Goal: Transaction & Acquisition: Purchase product/service

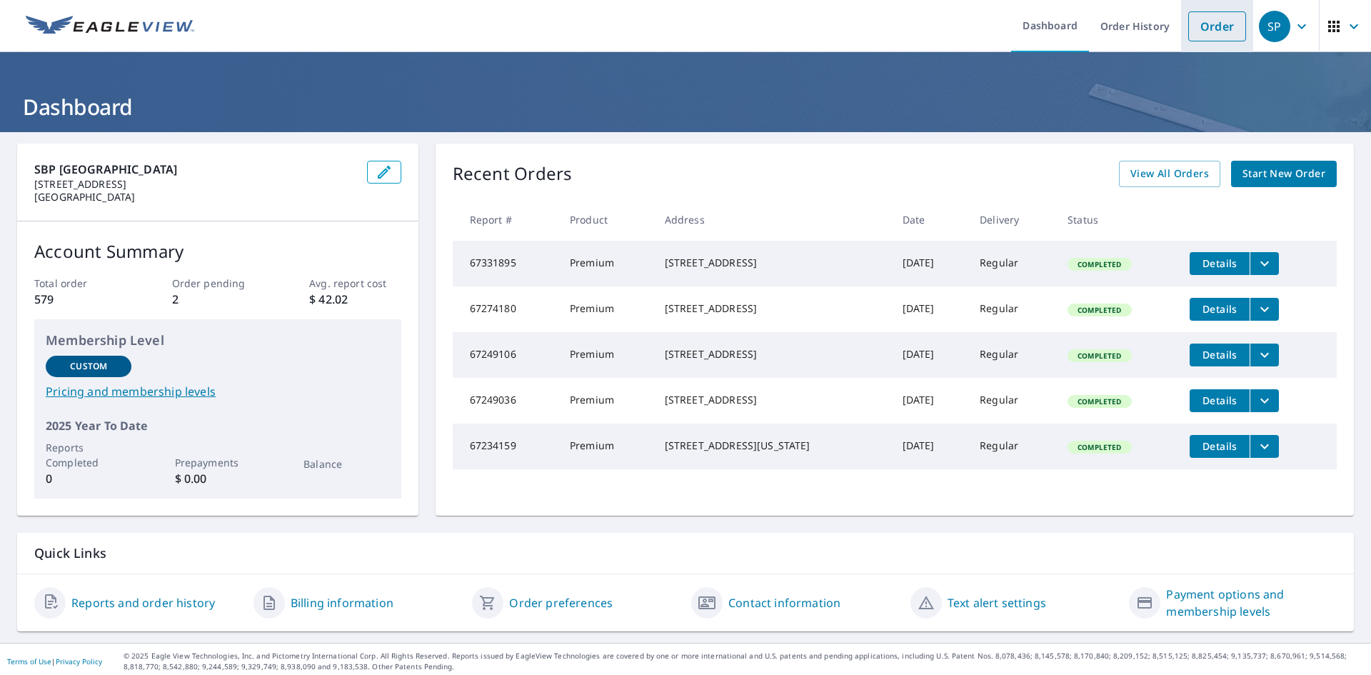
click at [1206, 34] on link "Order" at bounding box center [1217, 26] width 58 height 30
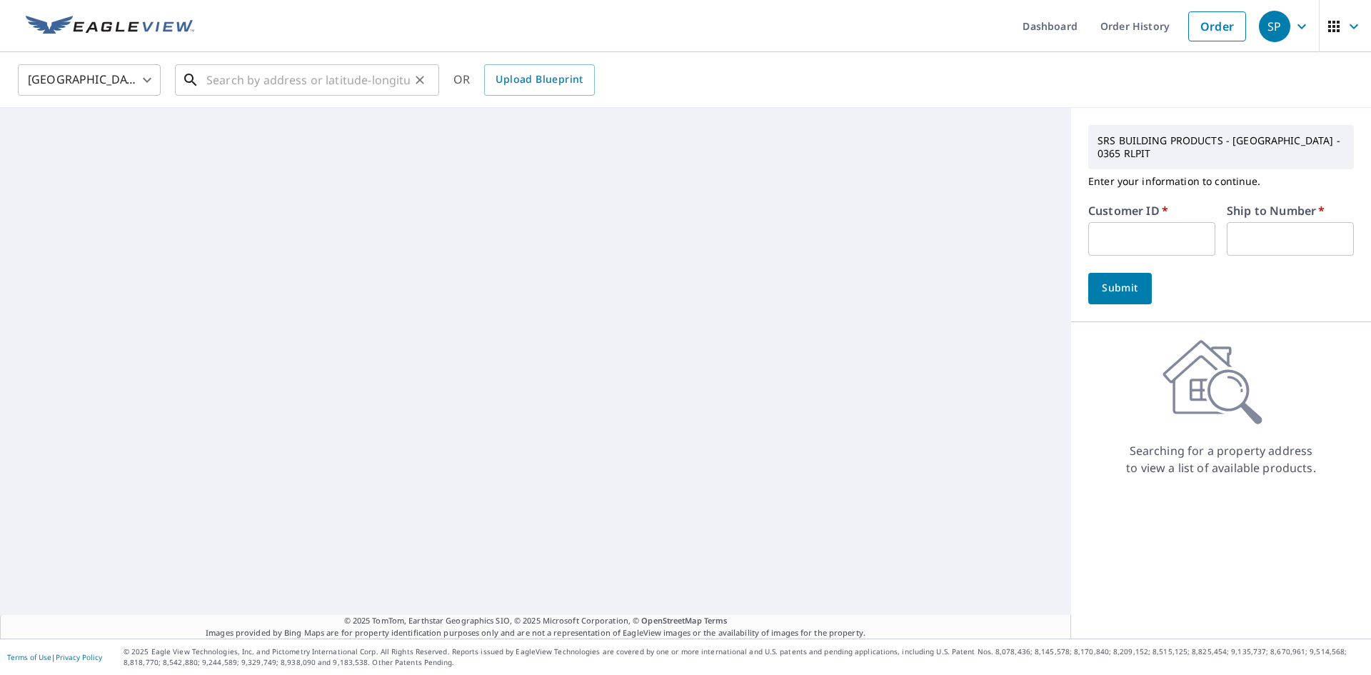
click at [227, 79] on input "text" at bounding box center [307, 80] width 203 height 40
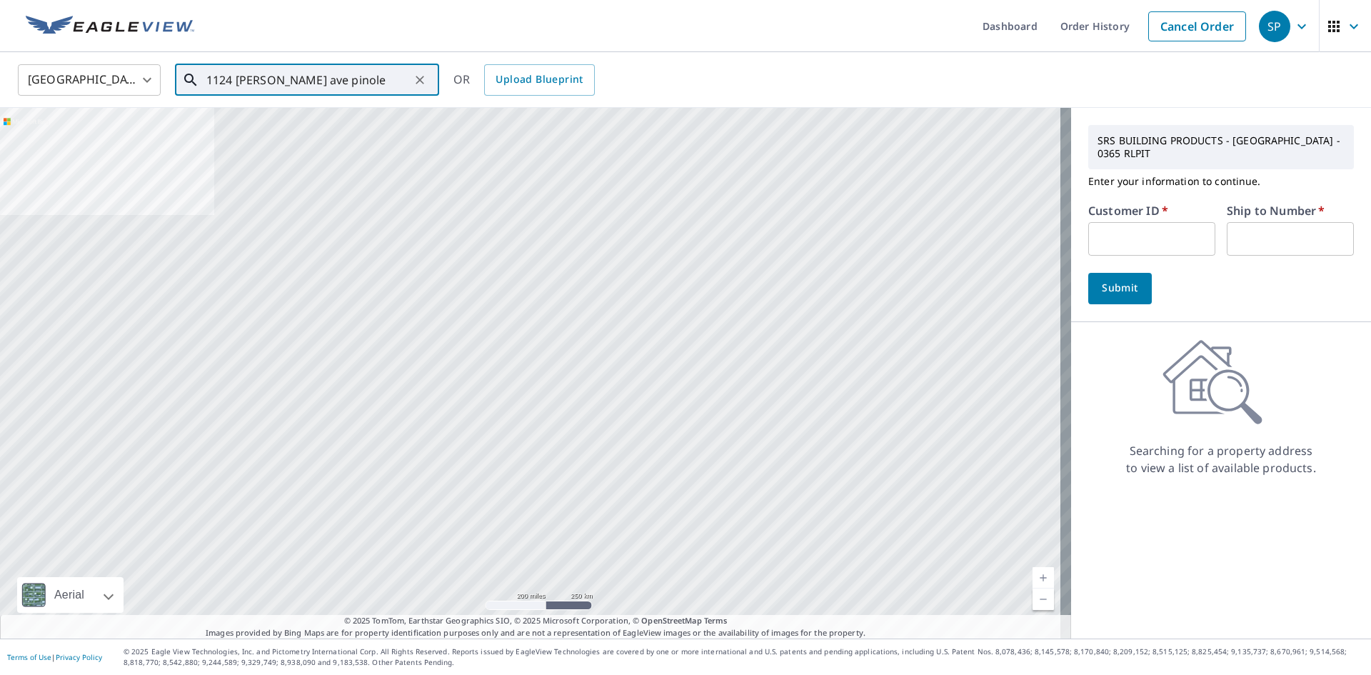
click at [266, 79] on input "1124 [PERSON_NAME] ave pinole" at bounding box center [307, 80] width 203 height 40
click at [278, 131] on p "Pinole, CA 94564" at bounding box center [315, 137] width 224 height 14
type input "[STREET_ADDRESS]"
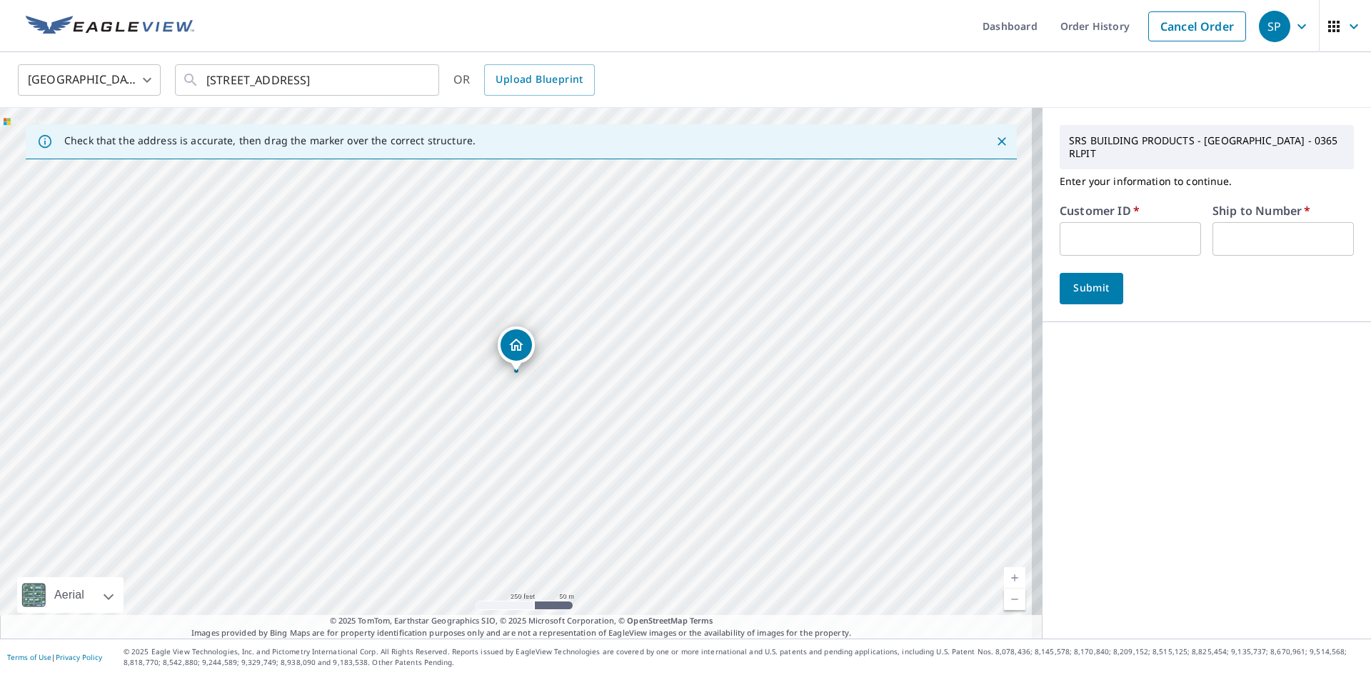
click at [1084, 222] on input "text" at bounding box center [1129, 239] width 141 height 34
type input "S044844"
click at [1227, 229] on input "text" at bounding box center [1282, 239] width 141 height 34
type input "1"
click at [1071, 280] on span "Submit" at bounding box center [1091, 288] width 41 height 18
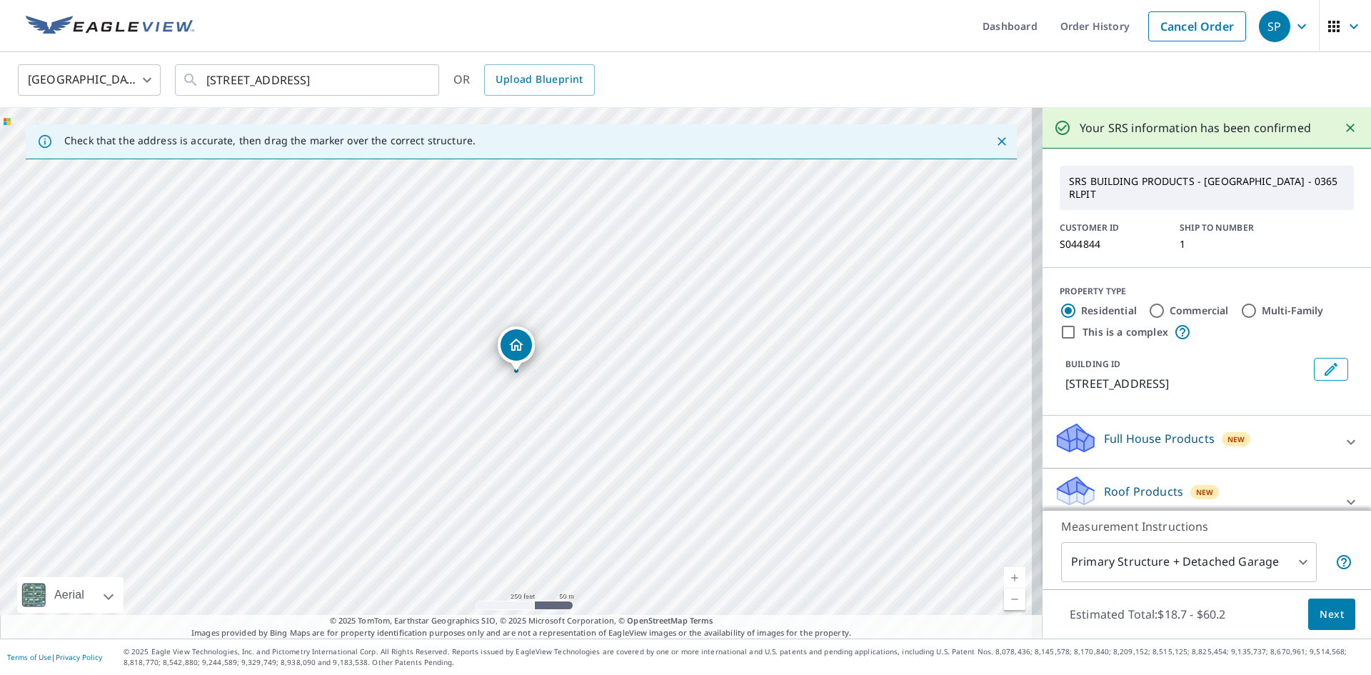
click at [1132, 483] on p "Roof Products" at bounding box center [1143, 491] width 79 height 17
click at [1316, 604] on button "Next" at bounding box center [1331, 614] width 47 height 32
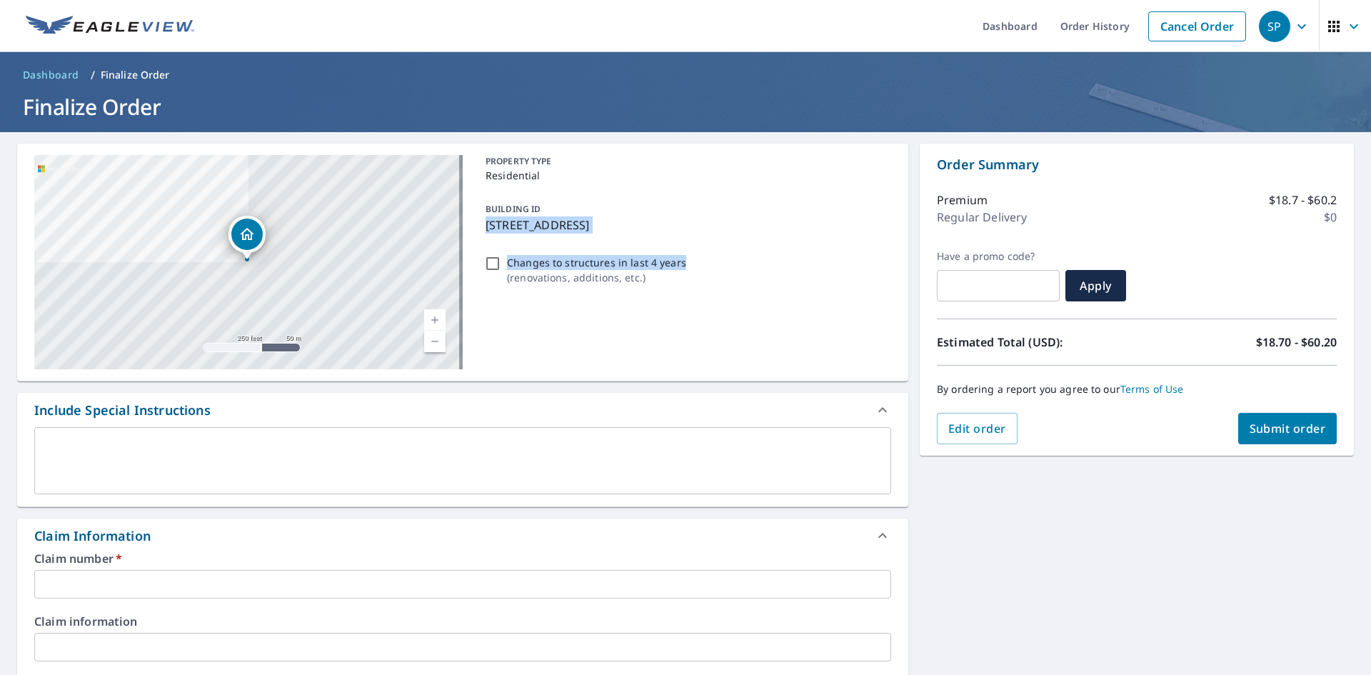
drag, startPoint x: 479, startPoint y: 226, endPoint x: 682, endPoint y: 245, distance: 204.4
click at [682, 245] on div "PROPERTY TYPE Residential BUILDING ID [STREET_ADDRESS] Changes to structures in…" at bounding box center [685, 262] width 411 height 214
drag, startPoint x: 630, startPoint y: 227, endPoint x: 802, endPoint y: 189, distance: 176.9
click at [804, 189] on div "PROPERTY TYPE Residential BUILDING ID [STREET_ADDRESS] Changes to structures in…" at bounding box center [685, 262] width 411 height 214
drag, startPoint x: 679, startPoint y: 229, endPoint x: 480, endPoint y: 231, distance: 198.5
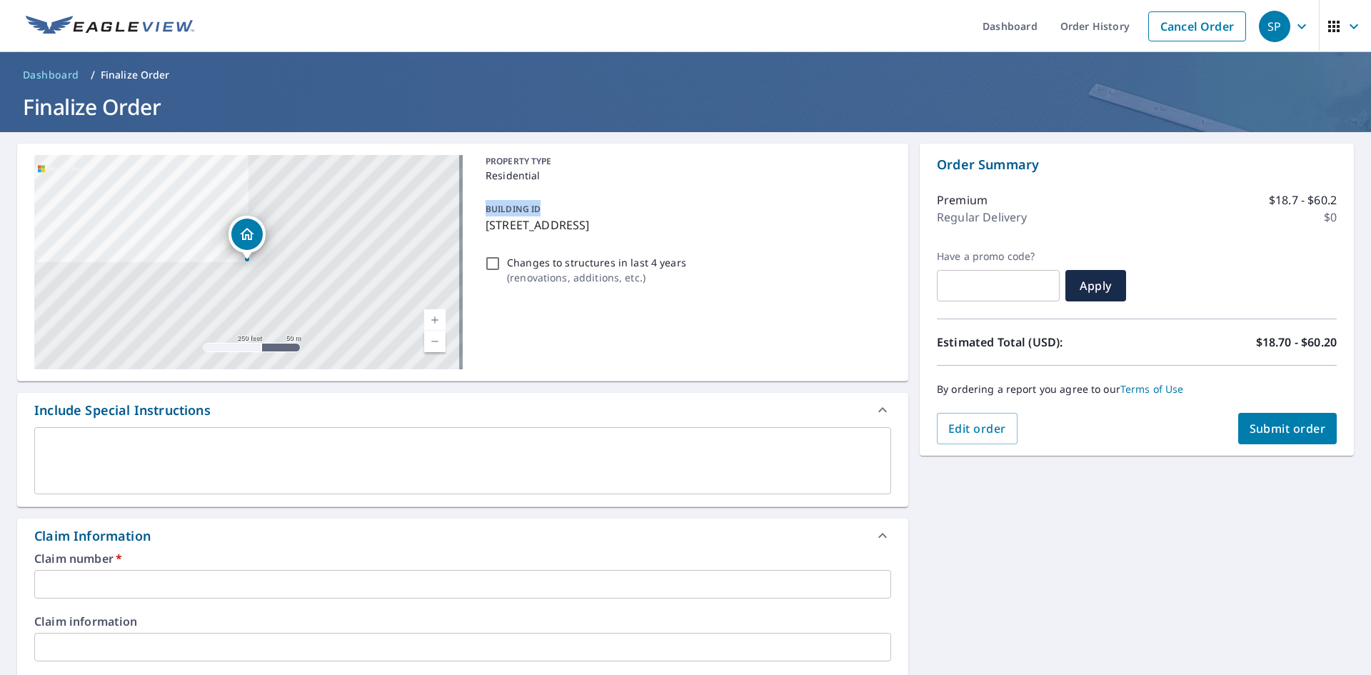
click at [480, 231] on div "BUILDING ID [STREET_ADDRESS]" at bounding box center [685, 216] width 411 height 45
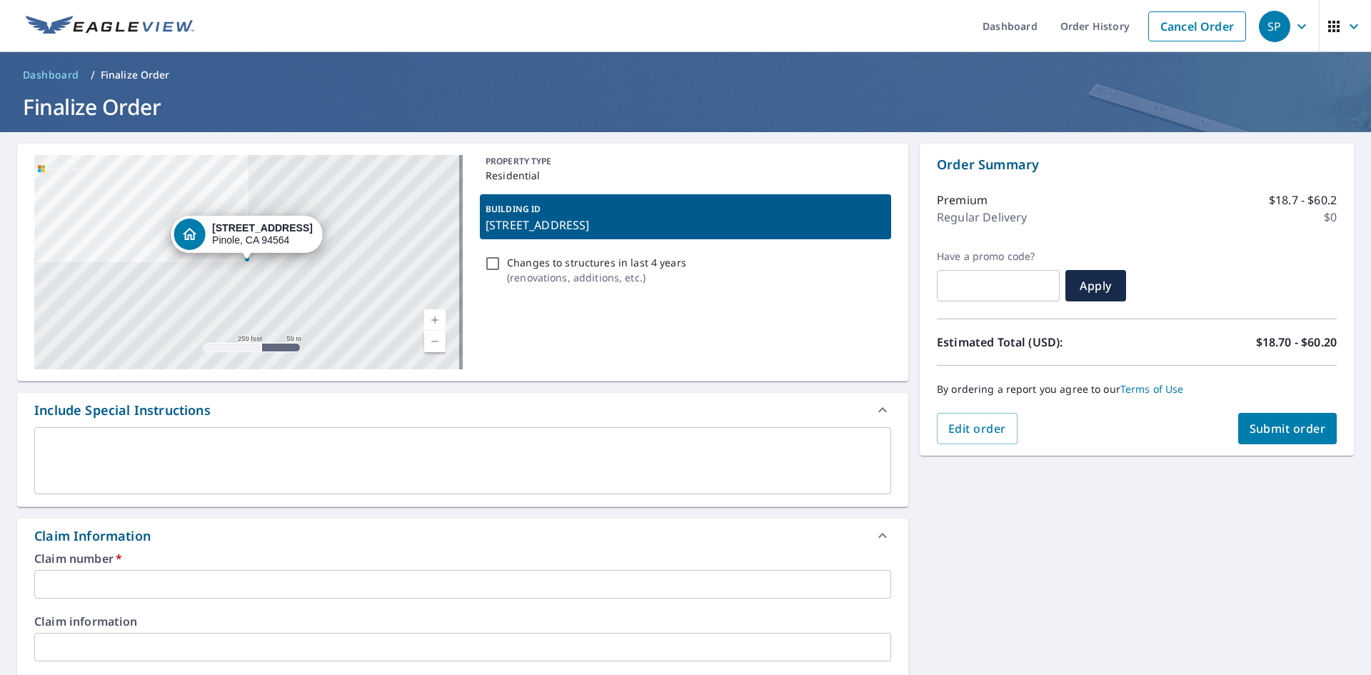
click at [778, 266] on div "Changes to structures in last 4 years ( renovations, additions, etc. )" at bounding box center [685, 270] width 411 height 39
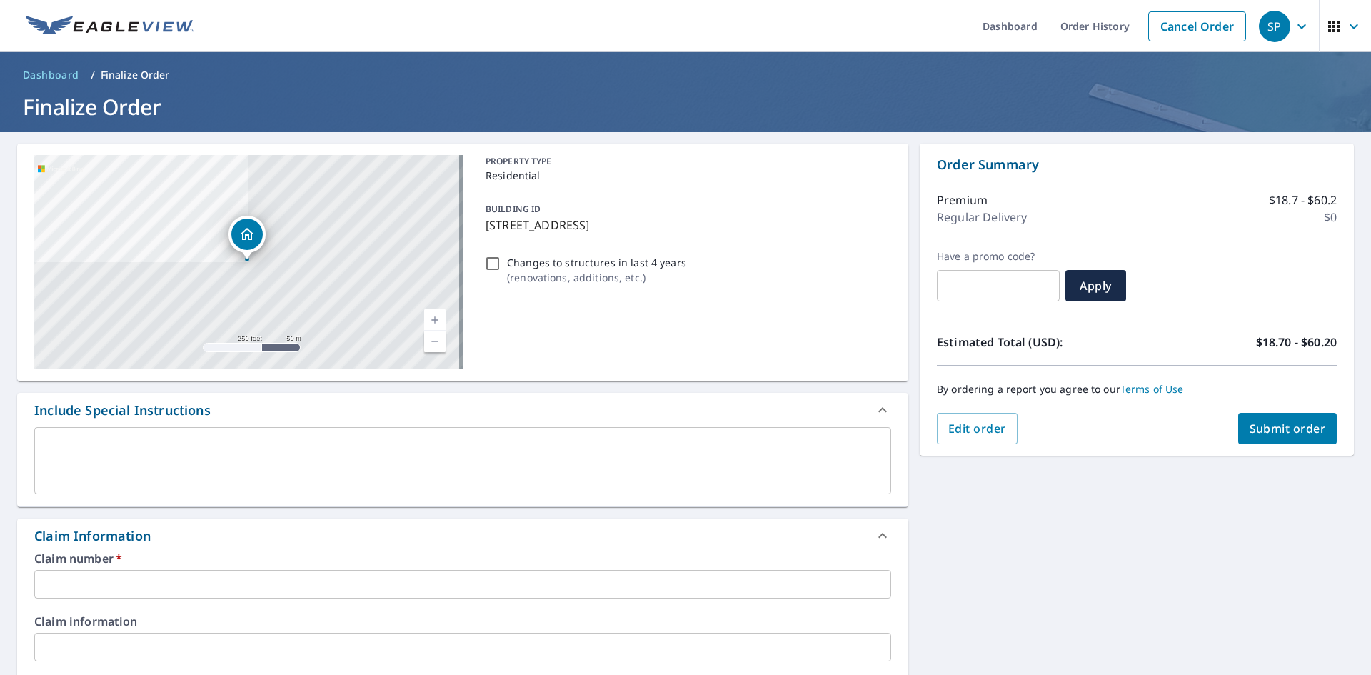
drag, startPoint x: 682, startPoint y: 233, endPoint x: 488, endPoint y: 233, distance: 194.9
click at [488, 233] on div "BUILDING ID [STREET_ADDRESS]" at bounding box center [685, 216] width 411 height 45
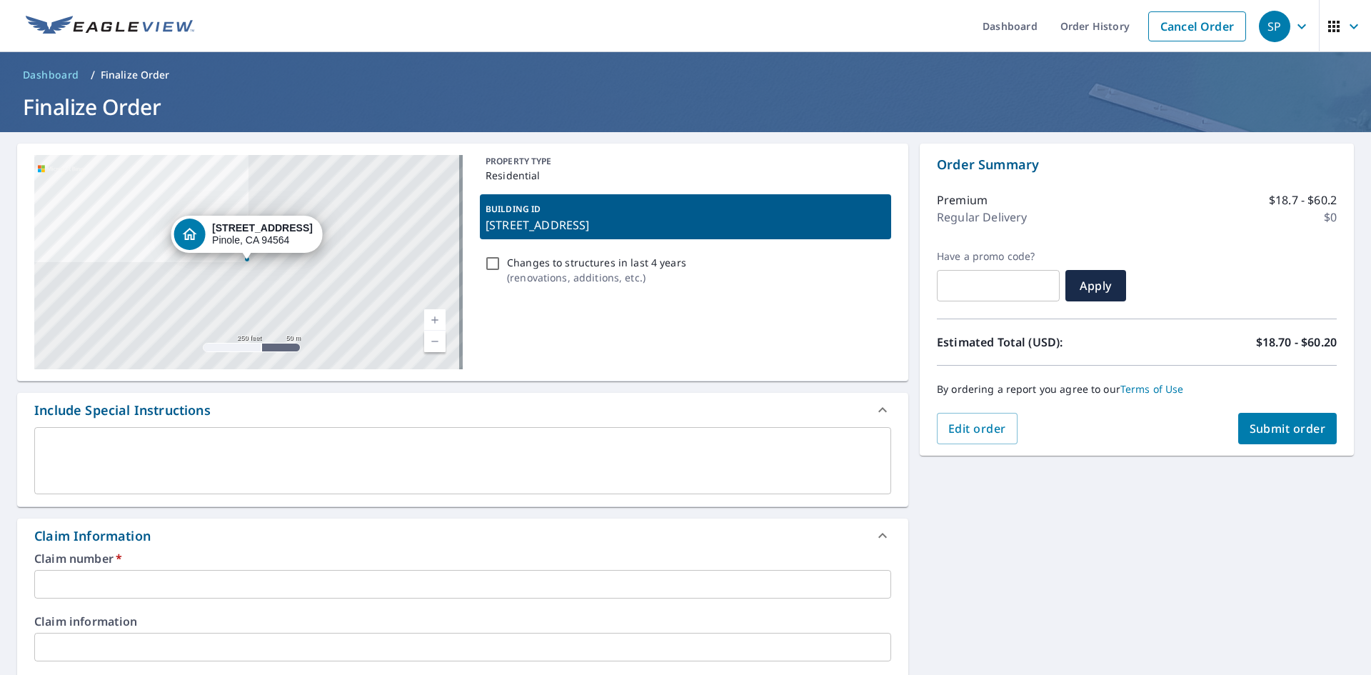
click at [751, 266] on div "Changes to structures in last 4 years ( renovations, additions, etc. )" at bounding box center [685, 270] width 411 height 39
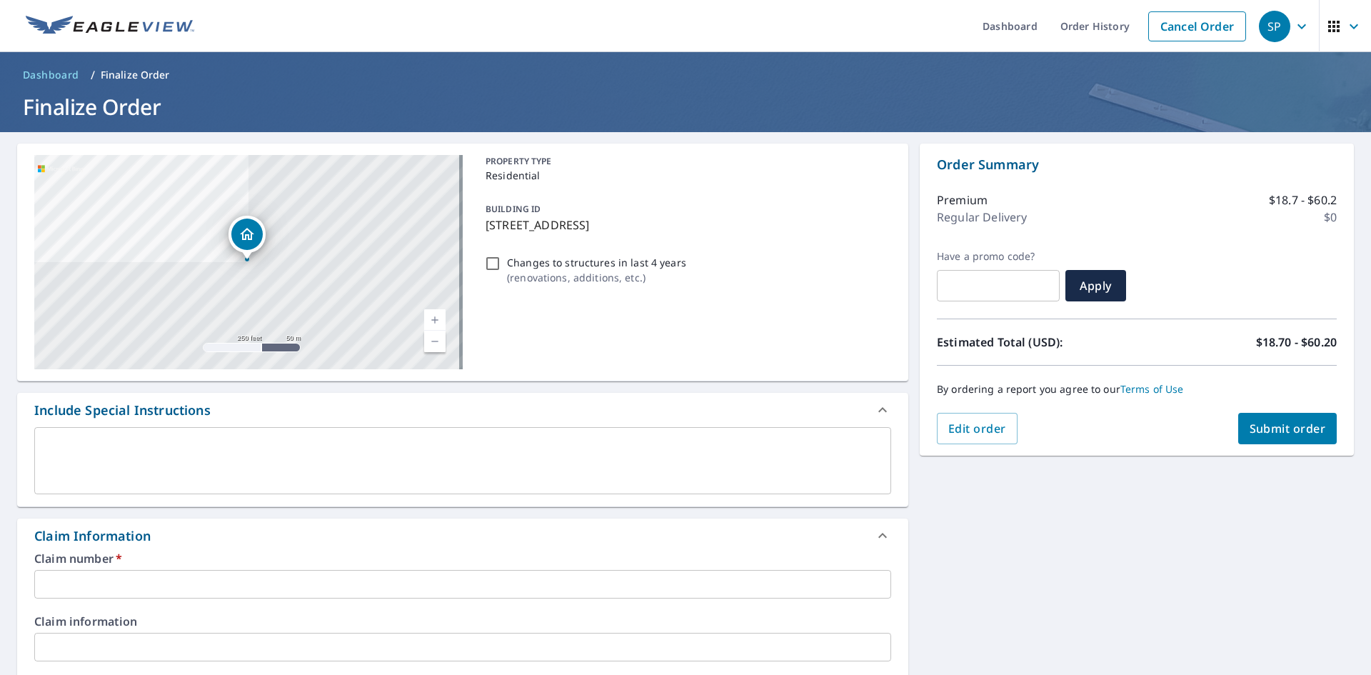
drag, startPoint x: 482, startPoint y: 229, endPoint x: 683, endPoint y: 236, distance: 201.4
click at [683, 236] on div "BUILDING ID [STREET_ADDRESS]" at bounding box center [685, 216] width 411 height 45
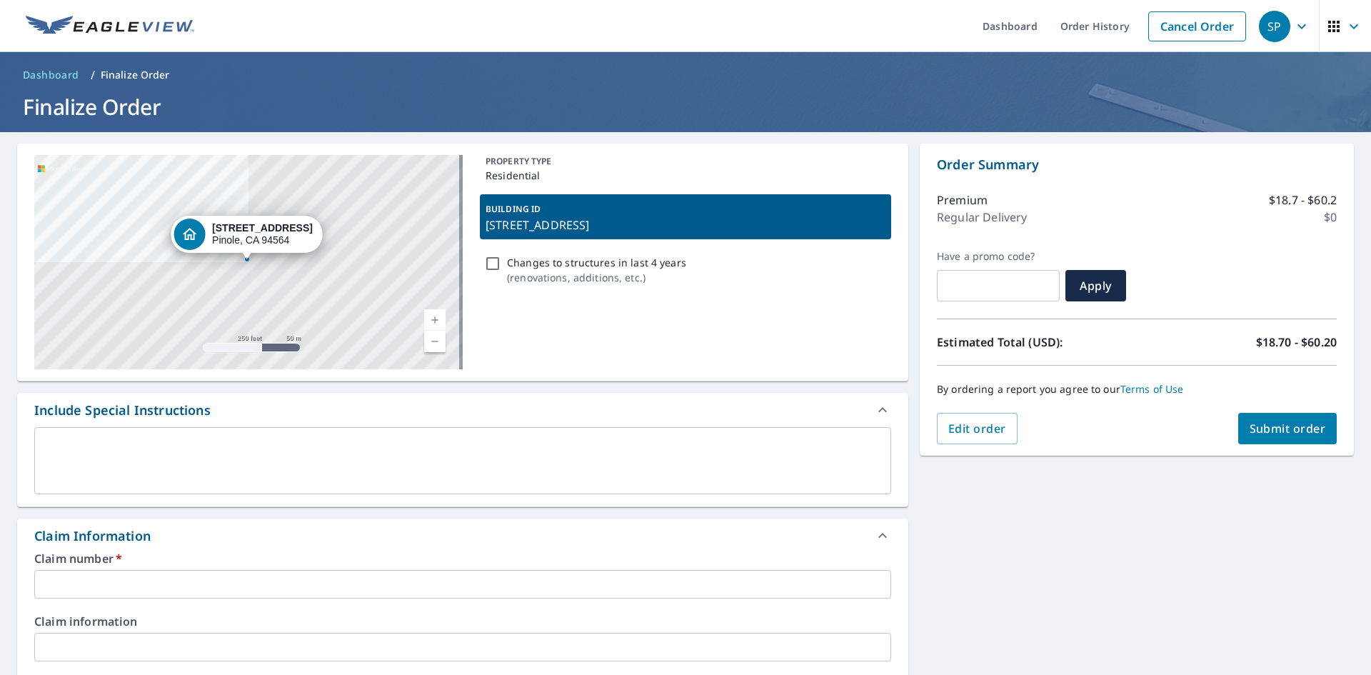
click at [611, 228] on p "[STREET_ADDRESS]" at bounding box center [685, 224] width 400 height 17
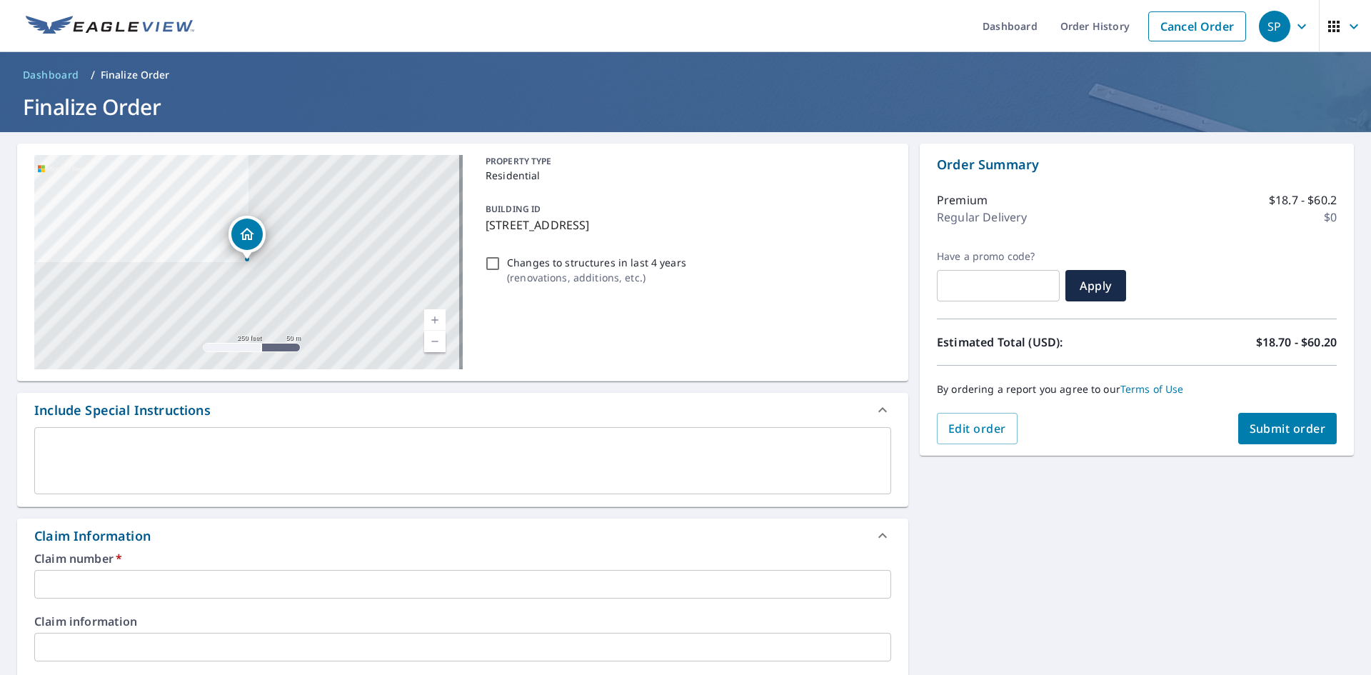
drag, startPoint x: 480, startPoint y: 225, endPoint x: 639, endPoint y: 231, distance: 159.3
click at [639, 231] on div "BUILDING ID [STREET_ADDRESS]" at bounding box center [685, 216] width 411 height 45
checkbox input "true"
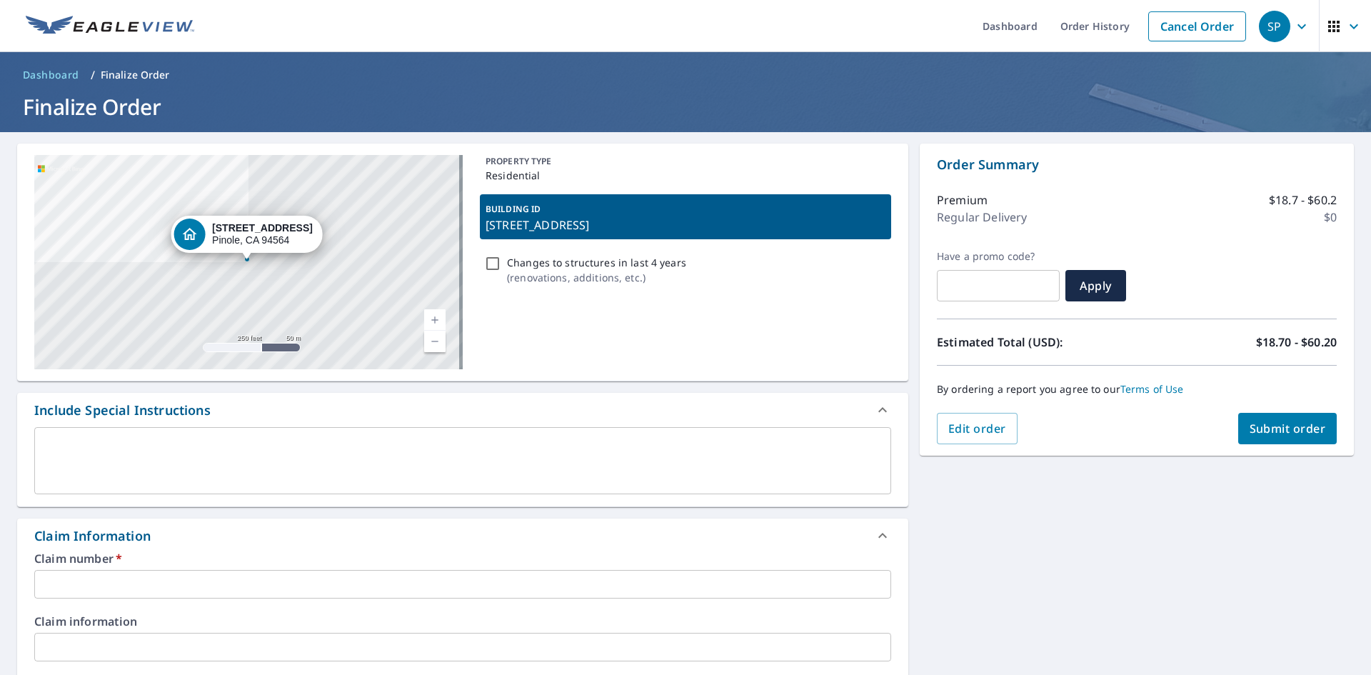
copy p "[STREET_ADDRESS]"
click at [130, 585] on input "text" at bounding box center [462, 584] width 857 height 29
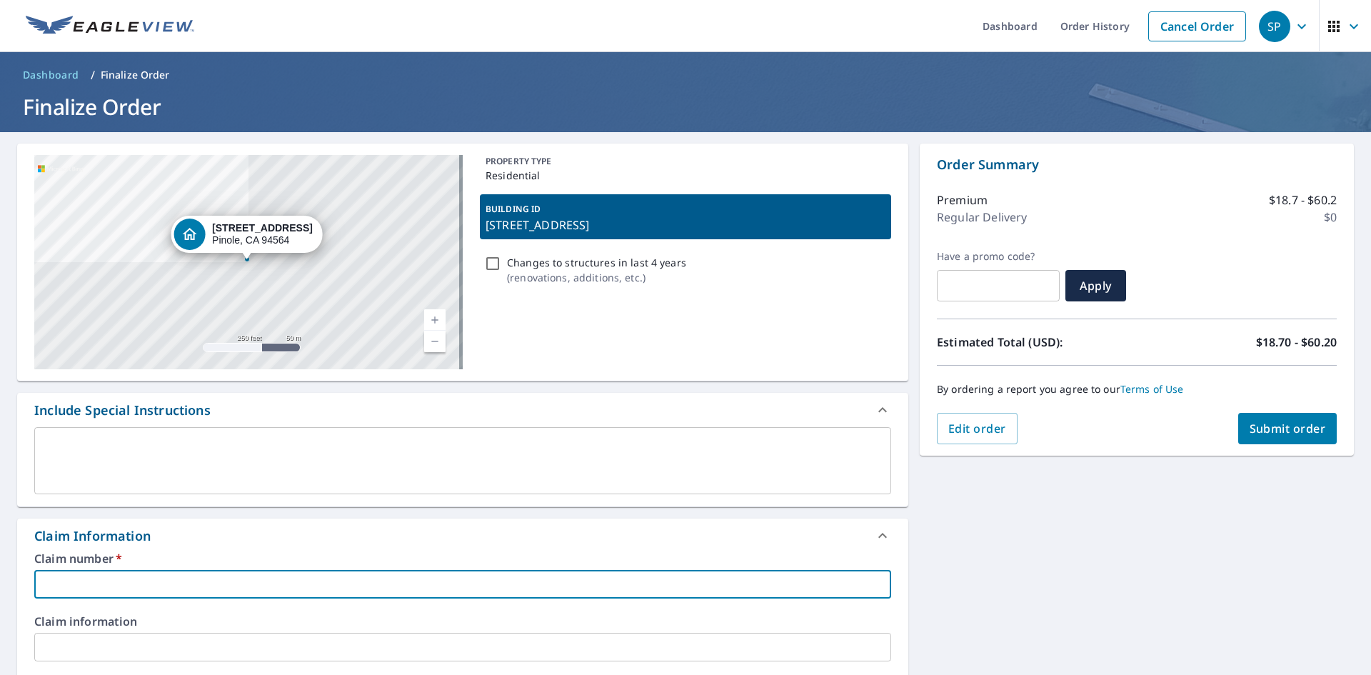
paste input "[STREET_ADDRESS]"
type input "[STREET_ADDRESS]"
checkbox input "true"
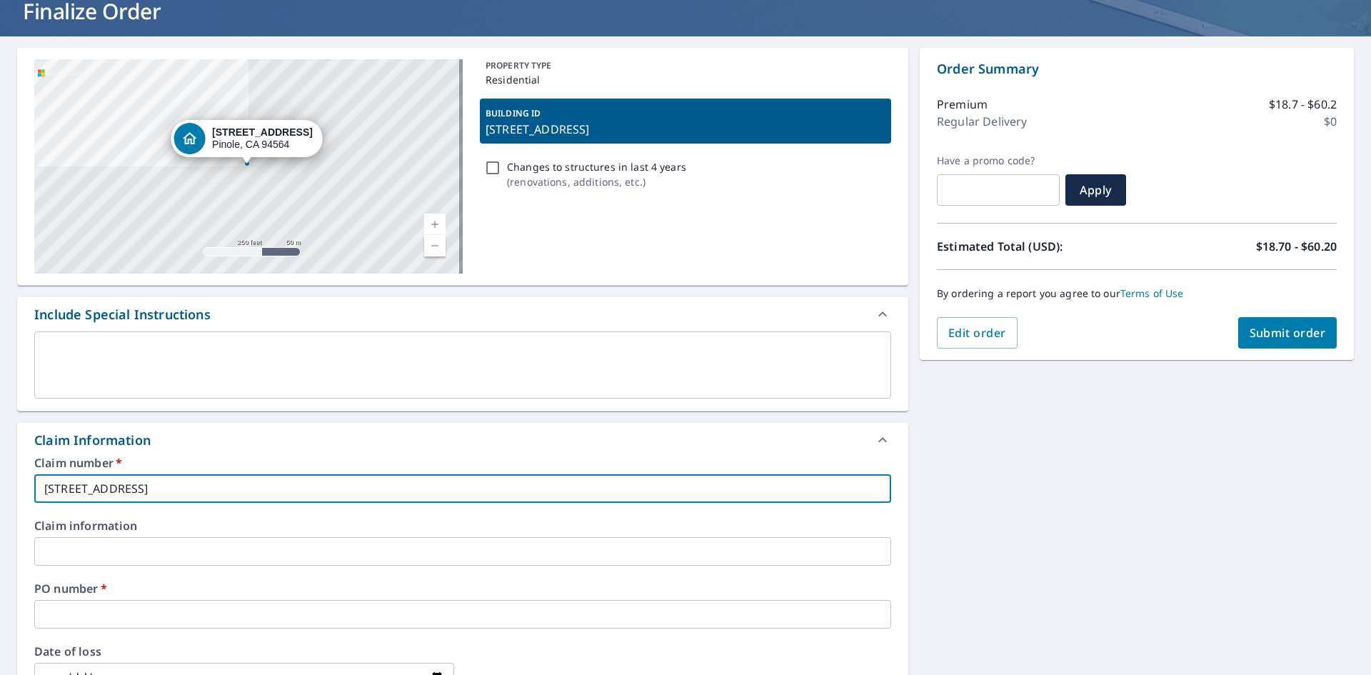
scroll to position [143, 0]
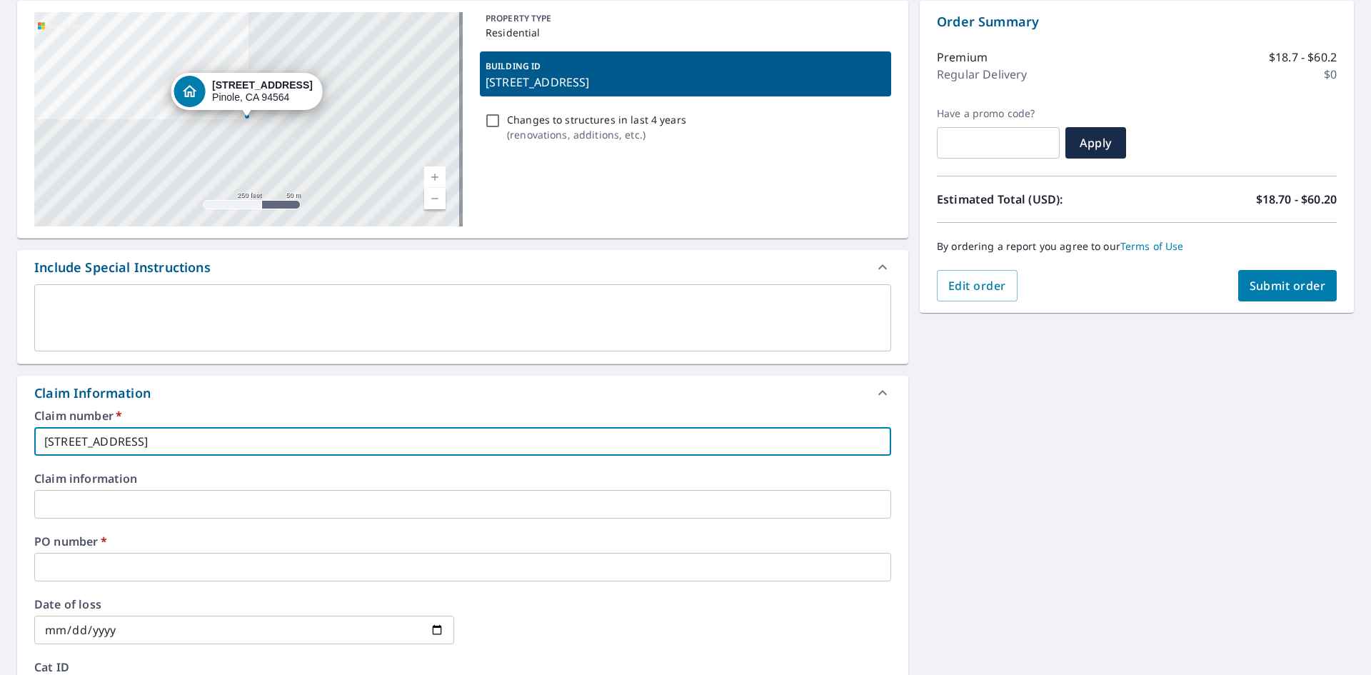
type input "[STREET_ADDRESS]"
click at [204, 570] on input "text" at bounding box center [462, 567] width 857 height 29
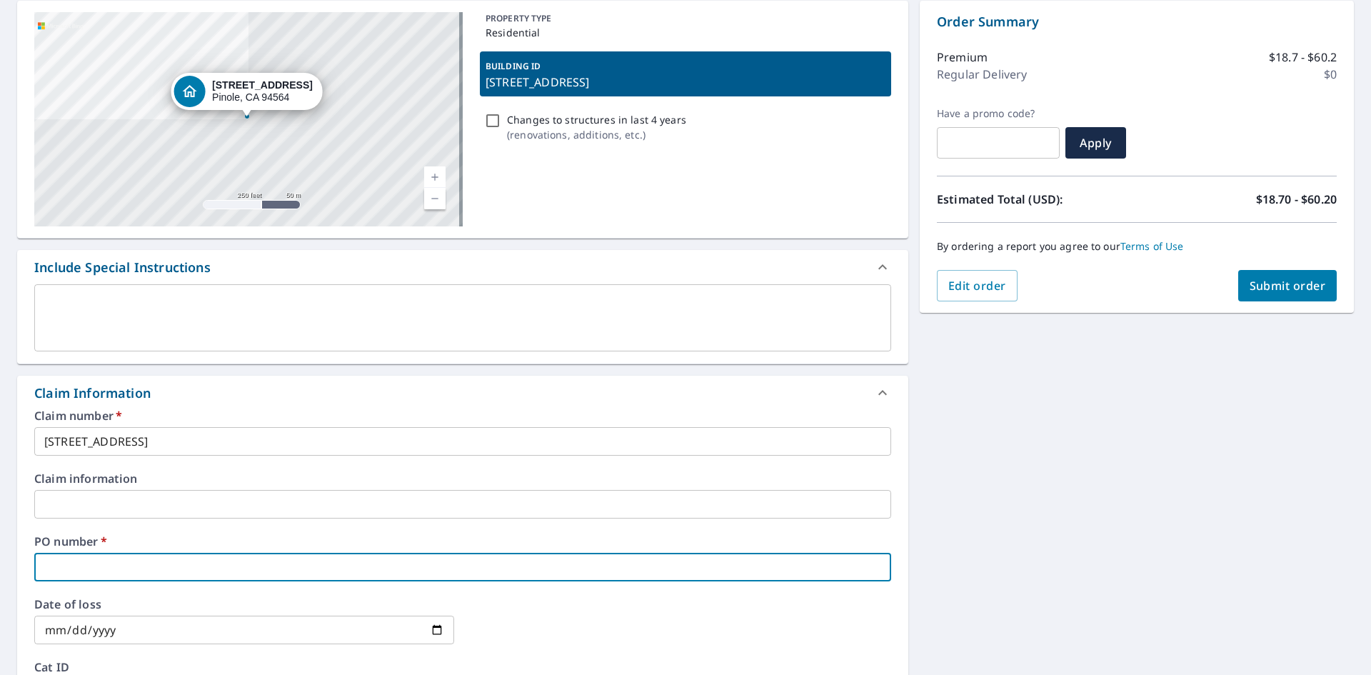
paste input "[STREET_ADDRESS]"
type input "[STREET_ADDRESS]"
checkbox input "true"
type input "[STREET_ADDRESS]"
click at [634, 605] on div at bounding box center [681, 629] width 420 height 63
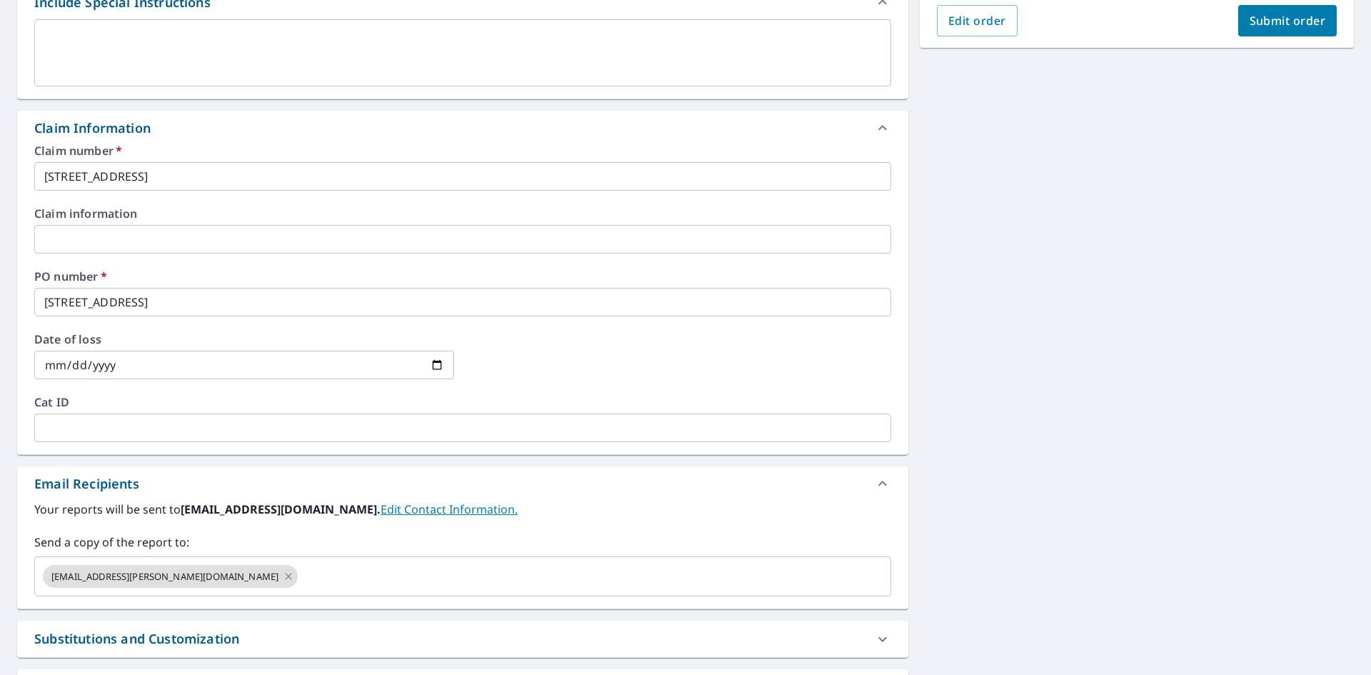
scroll to position [428, 0]
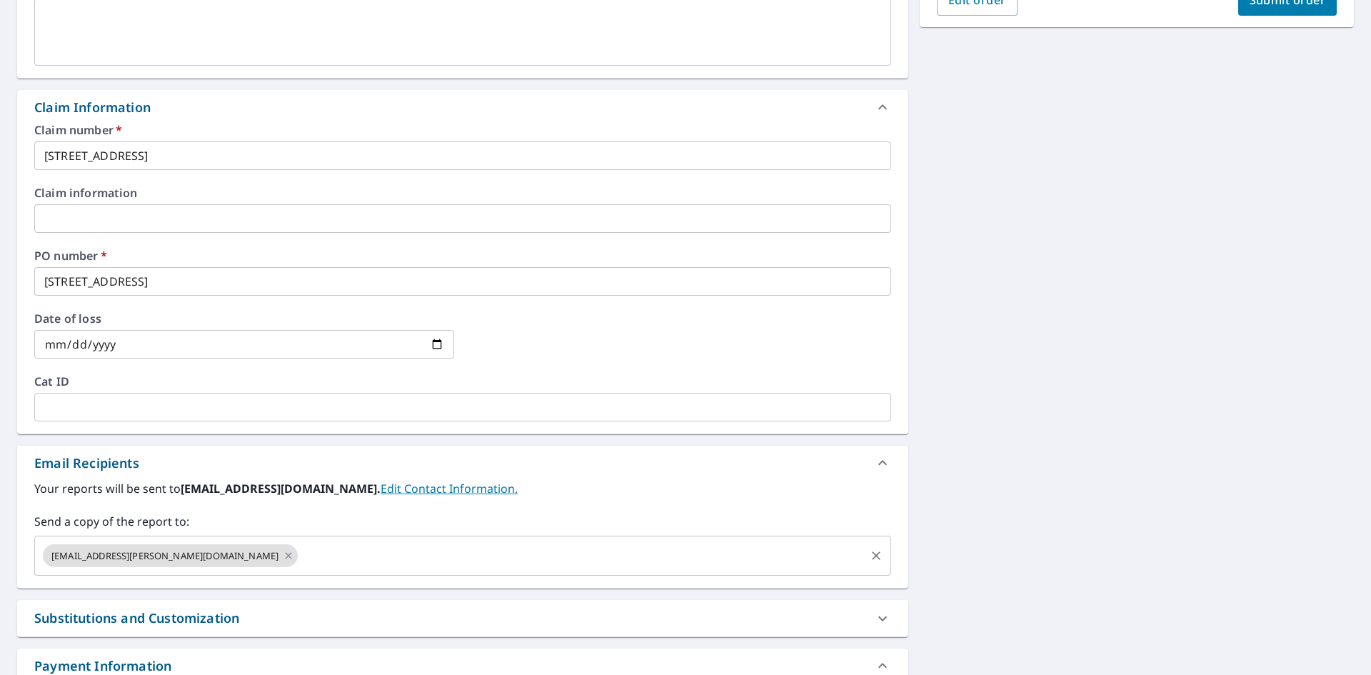
click at [300, 553] on input "text" at bounding box center [581, 555] width 563 height 27
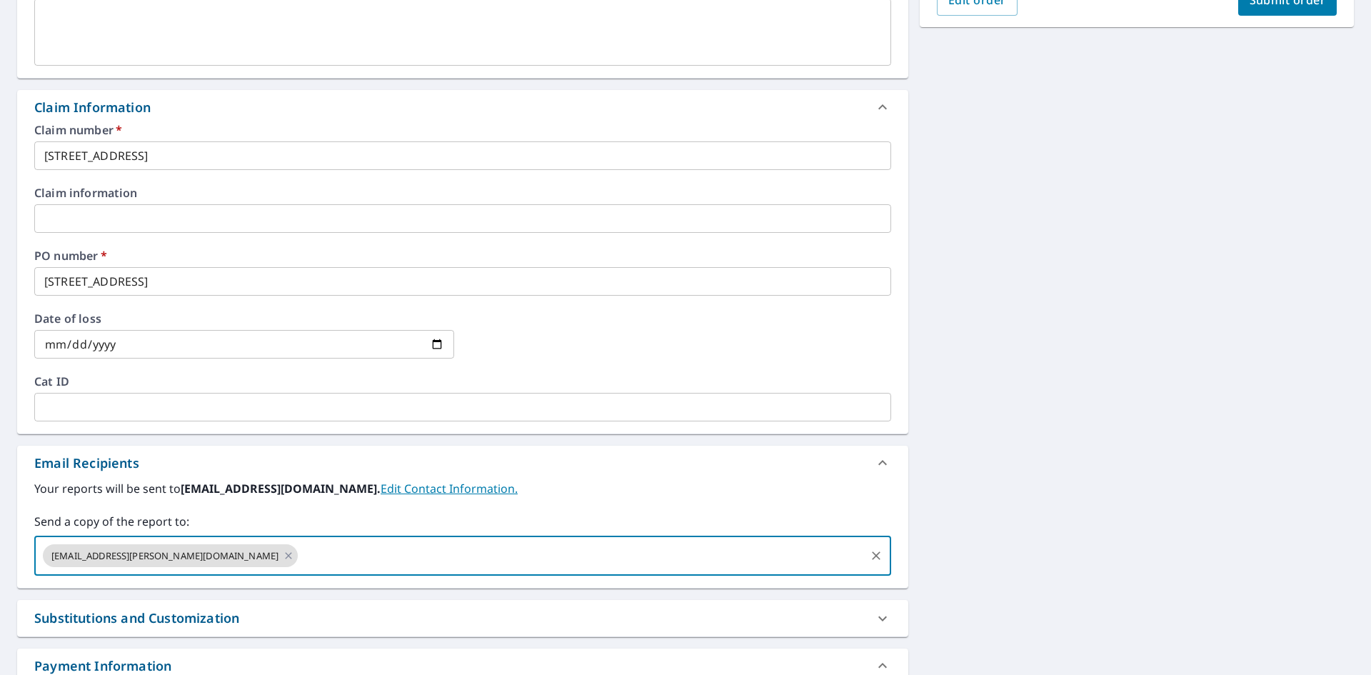
paste input "[PERSON_NAME][EMAIL_ADDRESS][DOMAIN_NAME]"
type input "[PERSON_NAME][EMAIL_ADDRESS][DOMAIN_NAME]"
checkbox input "true"
click at [559, 557] on input "text" at bounding box center [711, 555] width 304 height 27
paste input "[PERSON_NAME][EMAIL_ADDRESS][PERSON_NAME][DOMAIN_NAME]"
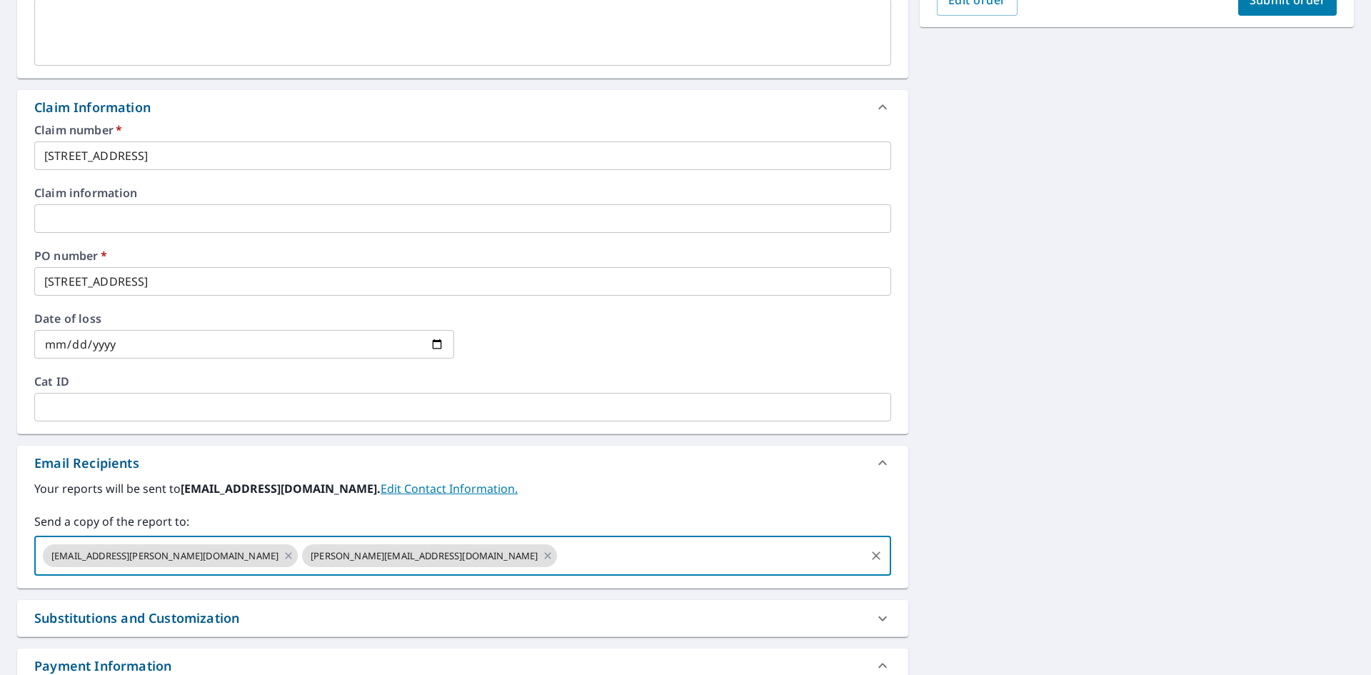
type input "[PERSON_NAME][EMAIL_ADDRESS][PERSON_NAME][DOMAIN_NAME]"
checkbox input "true"
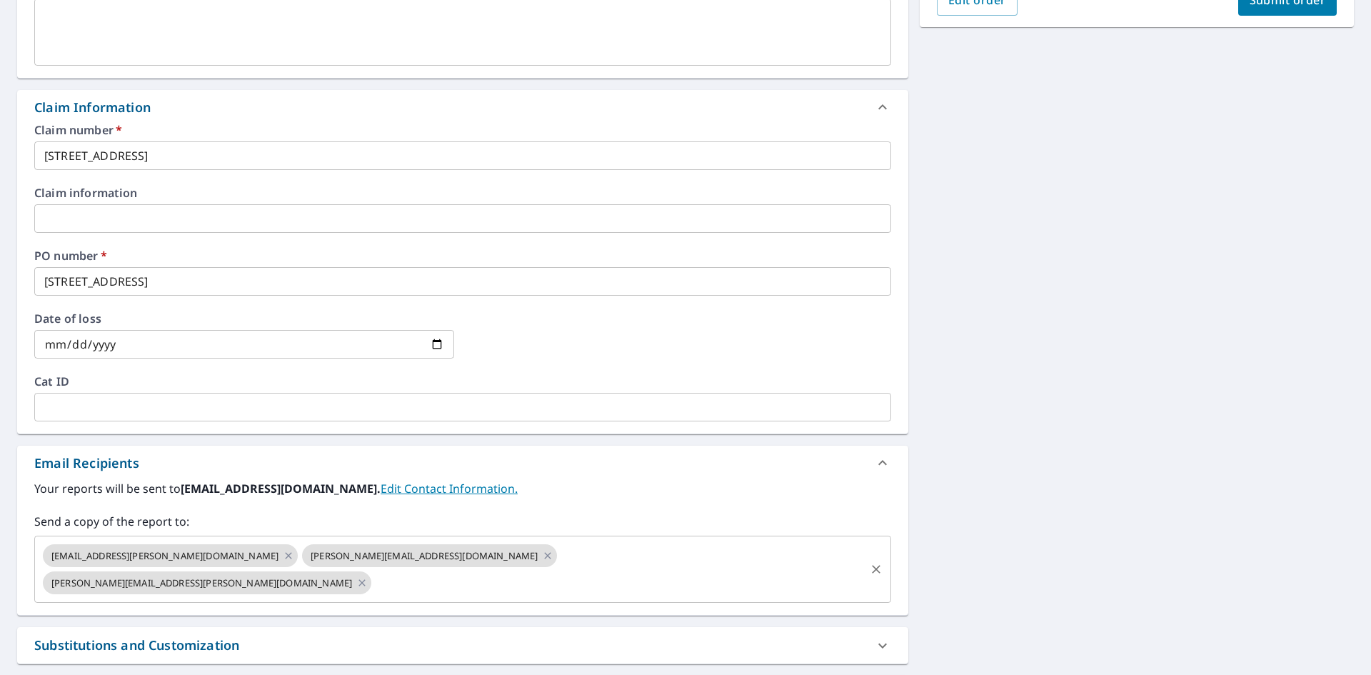
click at [605, 569] on input "text" at bounding box center [618, 582] width 490 height 27
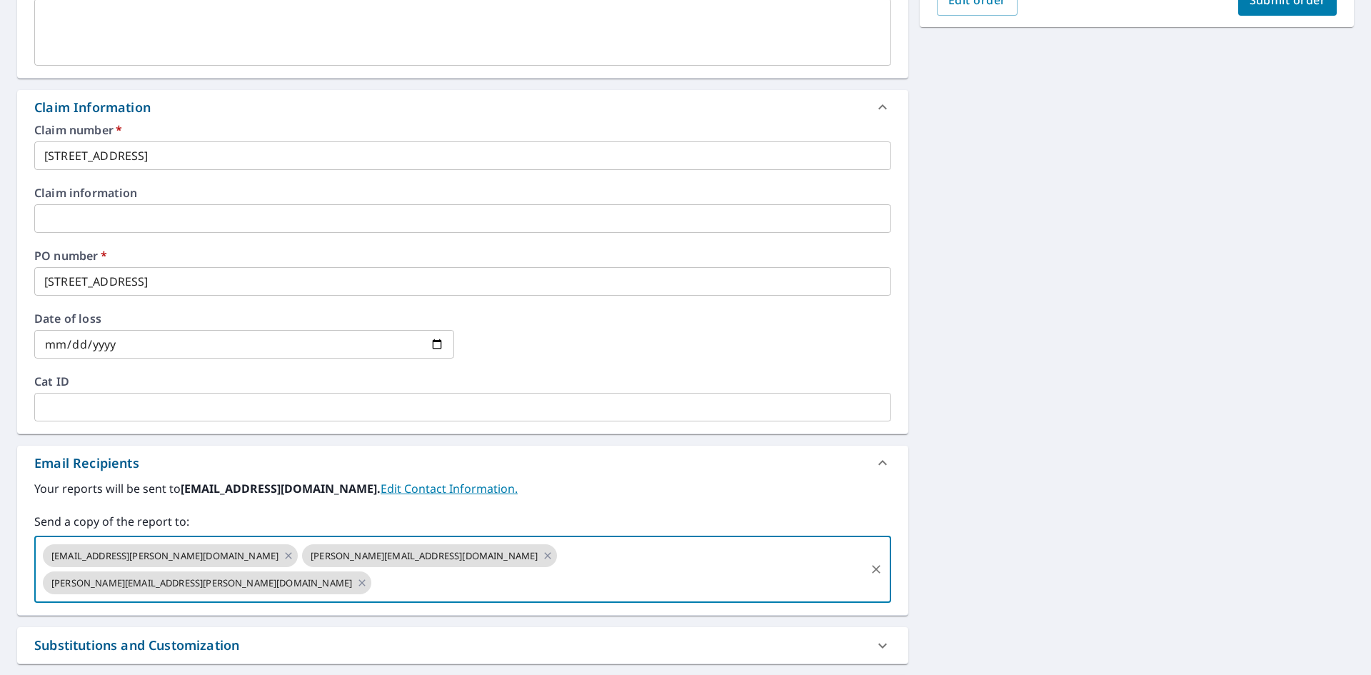
paste input "[PERSON_NAME][EMAIL_ADDRESS][PERSON_NAME][DOMAIN_NAME]"
type input "[PERSON_NAME][EMAIL_ADDRESS][PERSON_NAME][DOMAIN_NAME]"
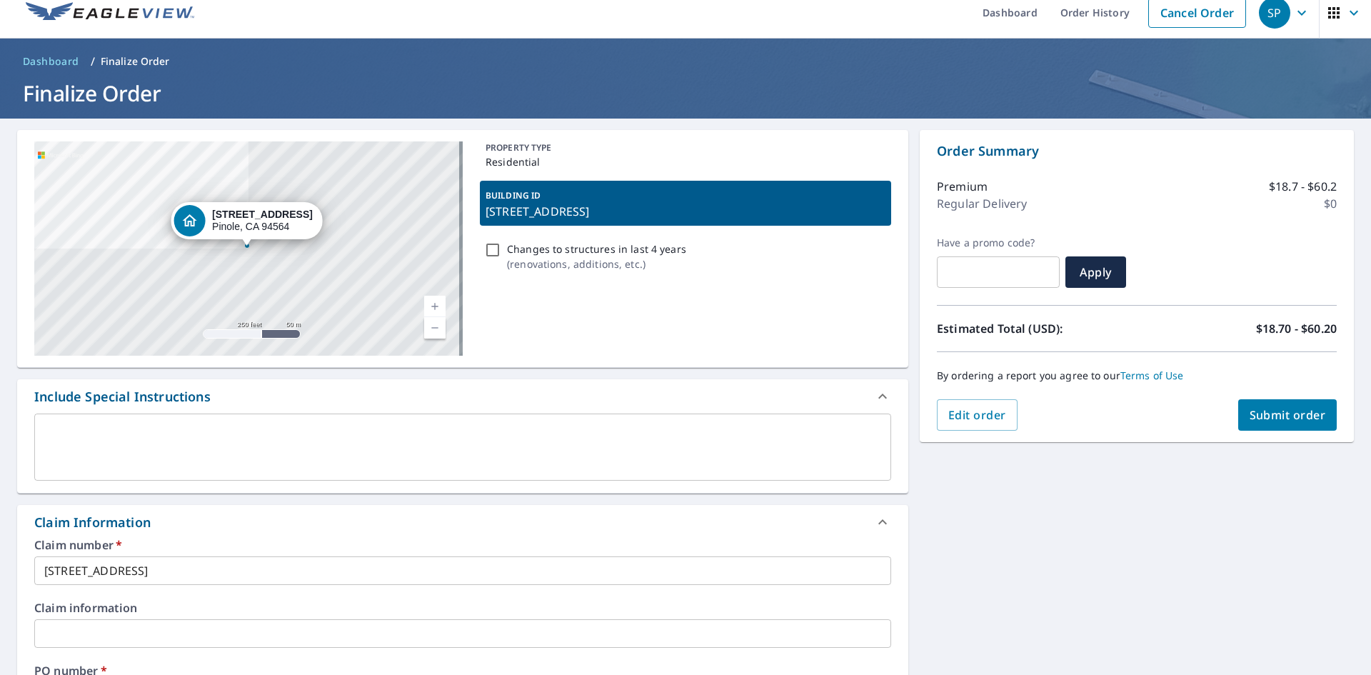
scroll to position [0, 0]
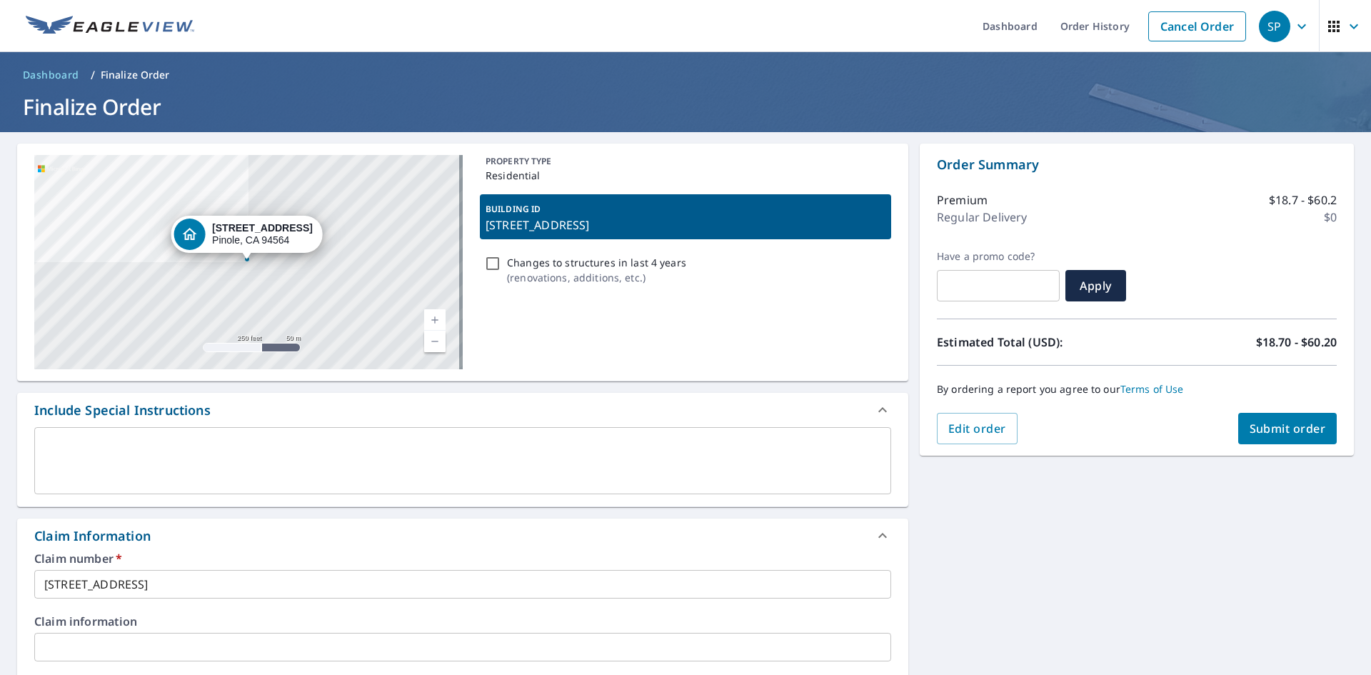
click at [1249, 435] on span "Submit order" at bounding box center [1287, 428] width 76 height 16
checkbox input "true"
